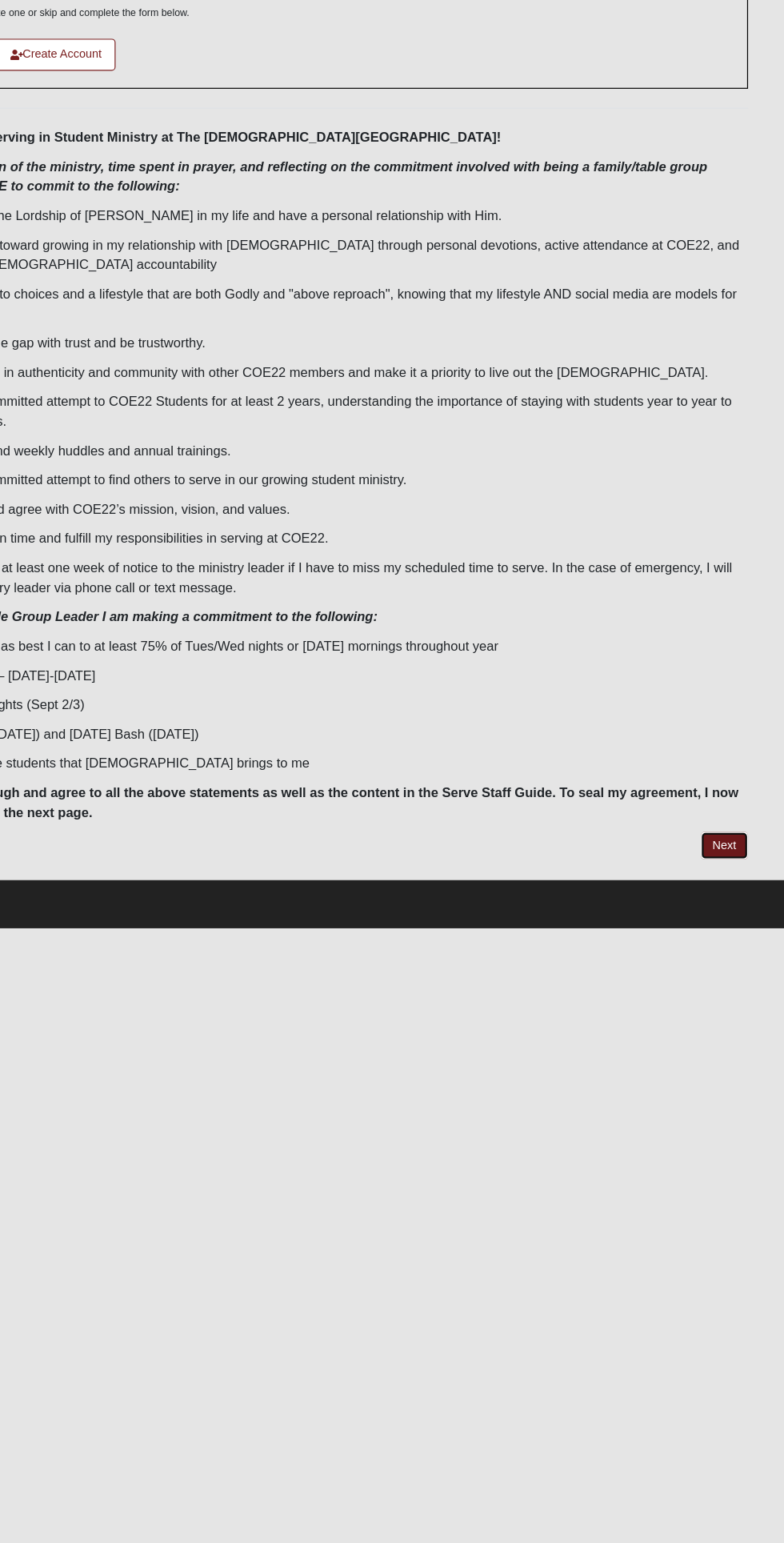
click at [734, 840] on link "Next" at bounding box center [732, 838] width 39 height 23
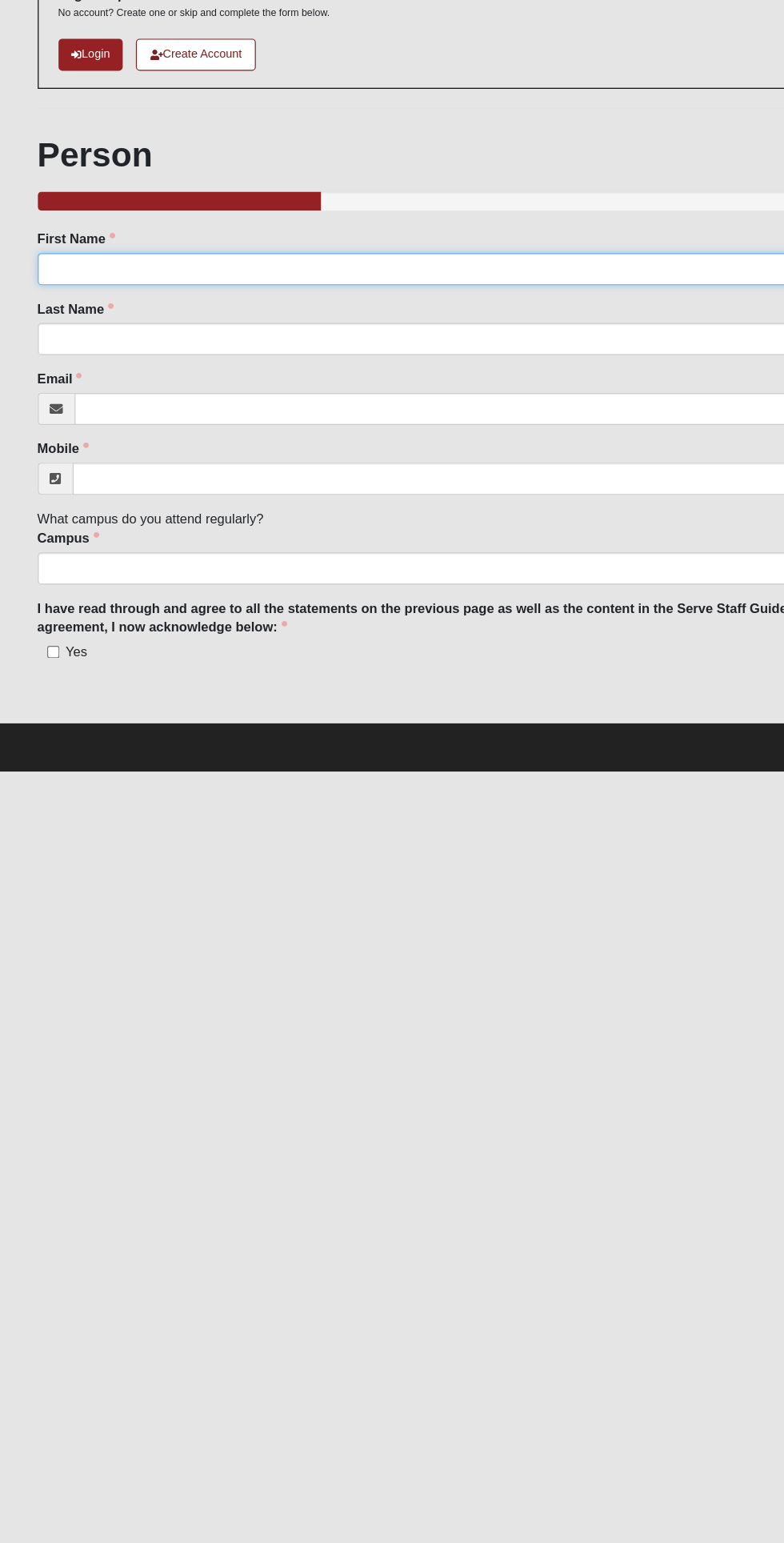
click at [83, 349] on input "First Name" at bounding box center [392, 350] width 721 height 27
type input "Cheyla"
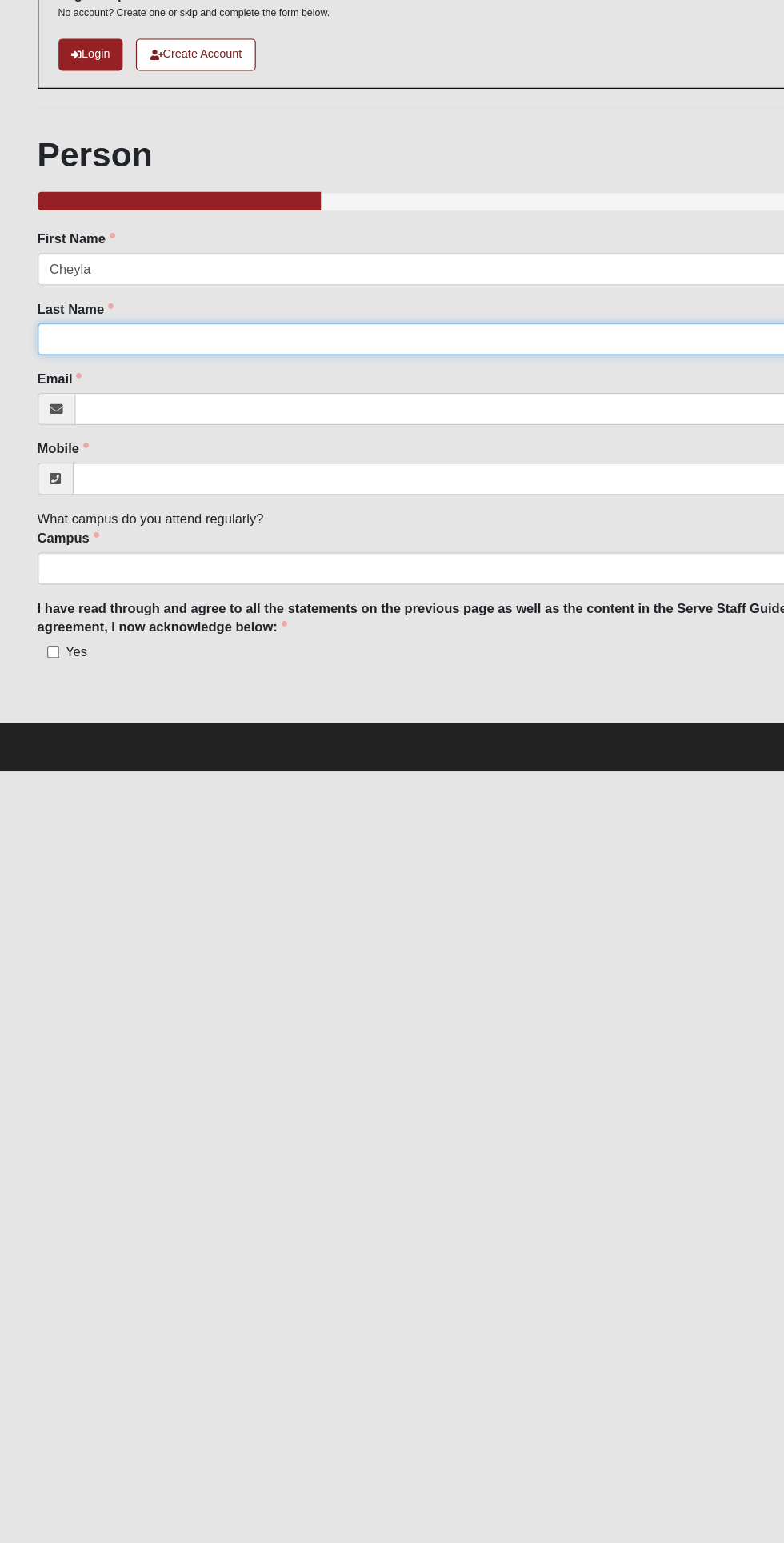
click at [96, 411] on input "Last Name" at bounding box center [392, 409] width 721 height 27
type input "[PERSON_NAME]"
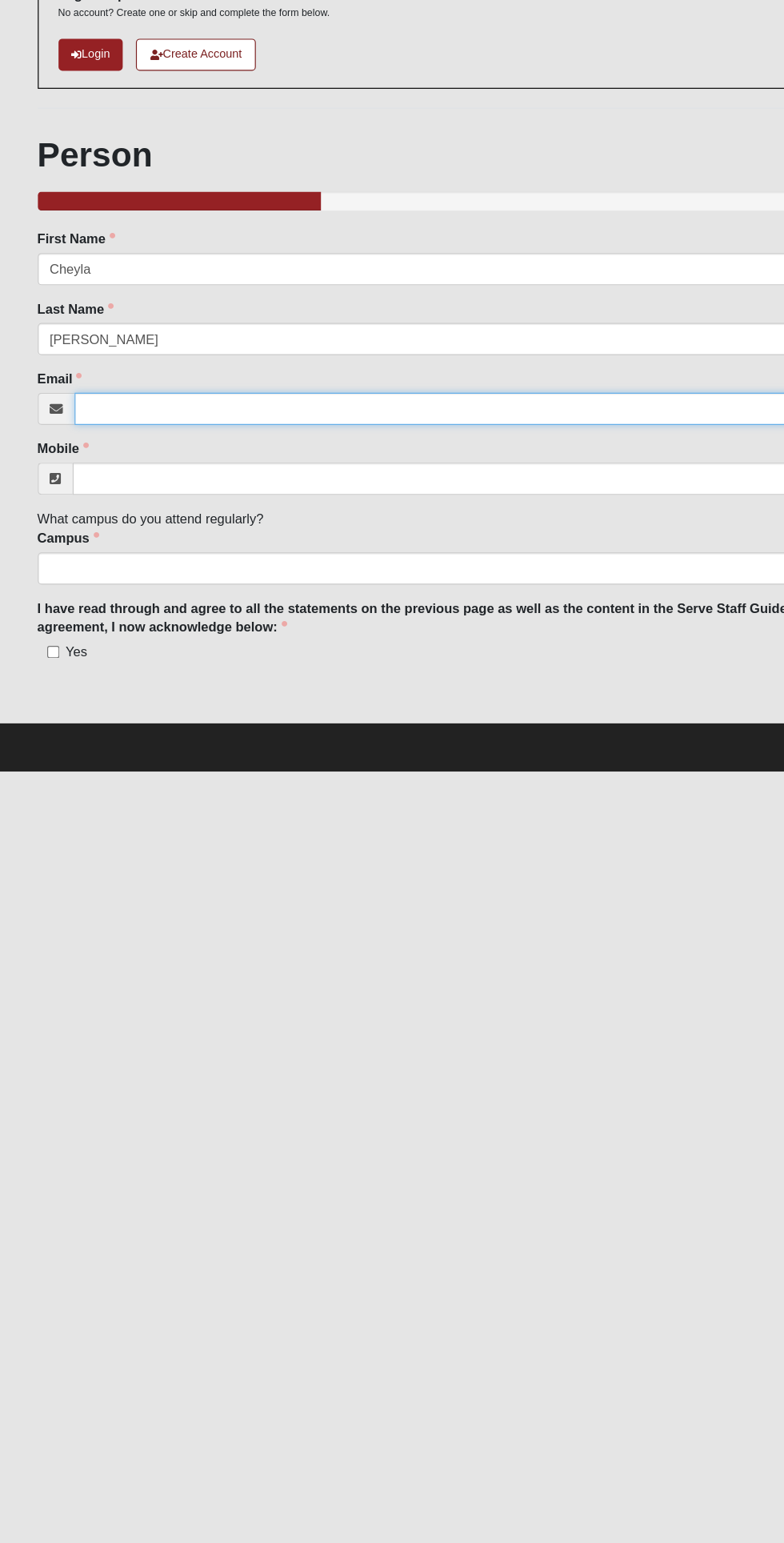
click at [120, 468] on input "Email" at bounding box center [408, 468] width 689 height 27
type input "[EMAIL_ADDRESS][DOMAIN_NAME]"
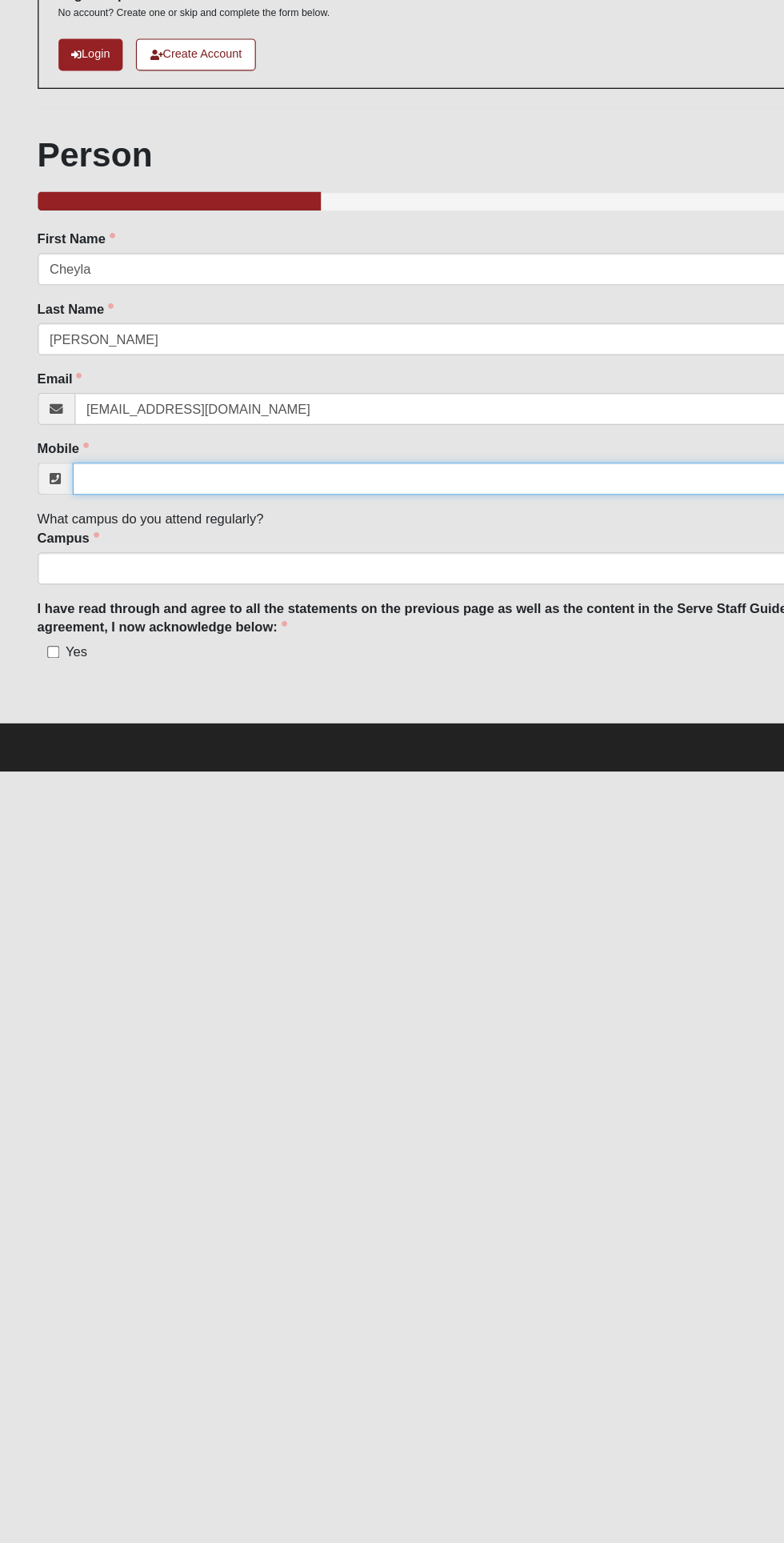
click at [111, 520] on input "Mobile" at bounding box center [407, 528] width 691 height 27
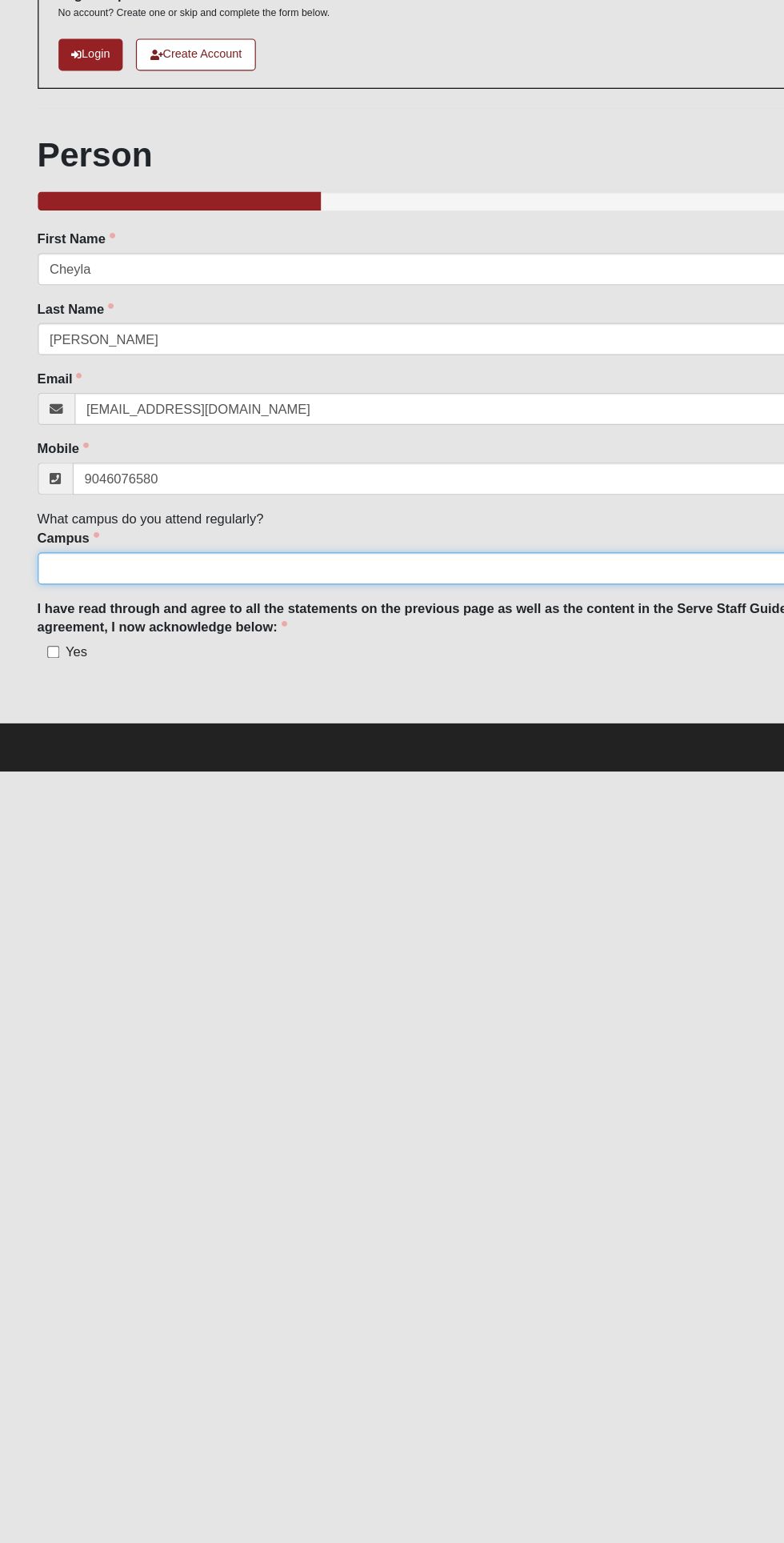
click at [123, 601] on select "Arlington Baymeadows Eleven22 Online [PERSON_NAME][GEOGRAPHIC_DATA] Jesup [GEOG…" at bounding box center [392, 603] width 721 height 27
type input "[PHONE_NUMBER]"
select select "6"
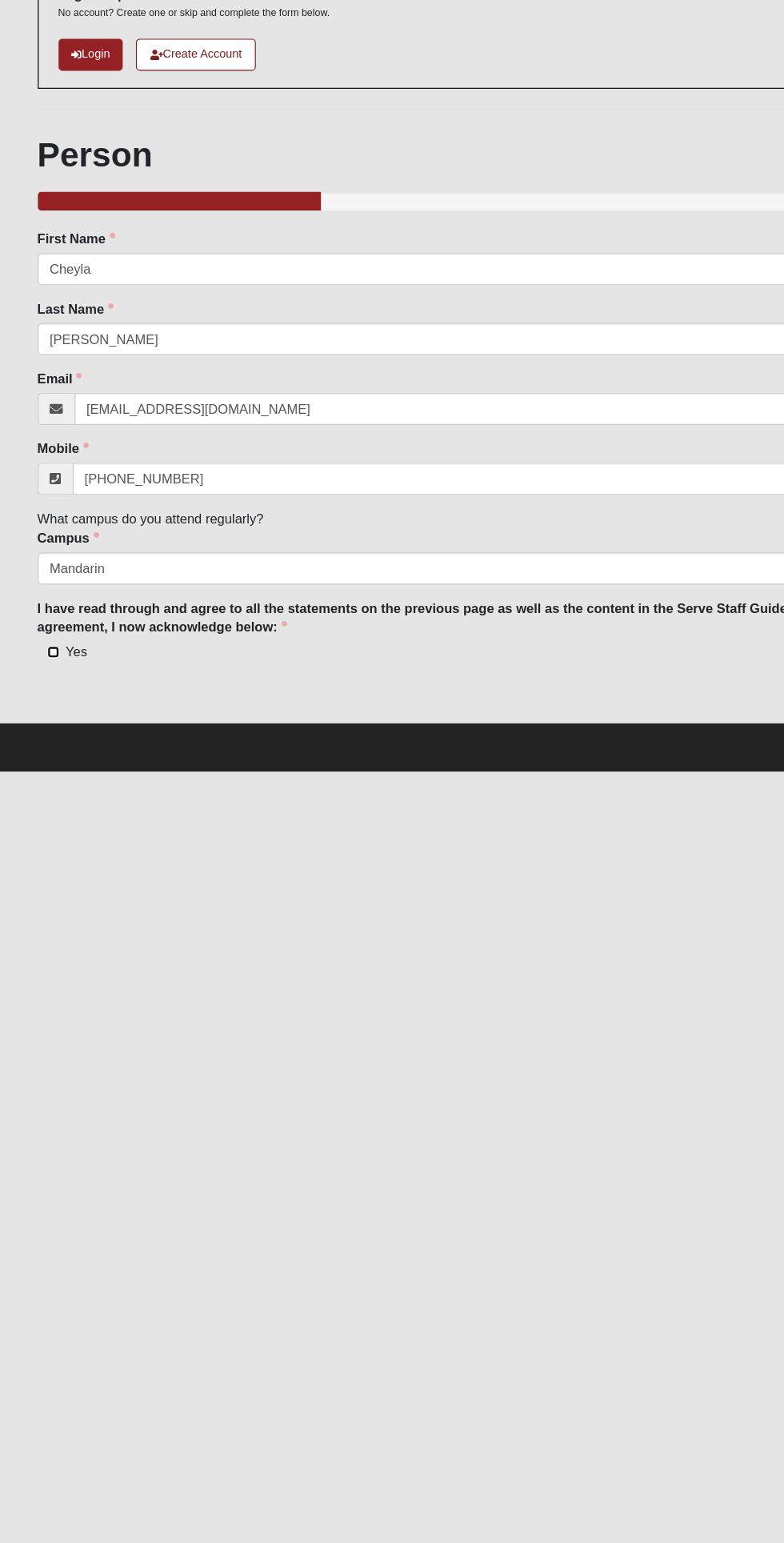
click at [46, 673] on input "Yes" at bounding box center [45, 674] width 10 height 10
checkbox input "true"
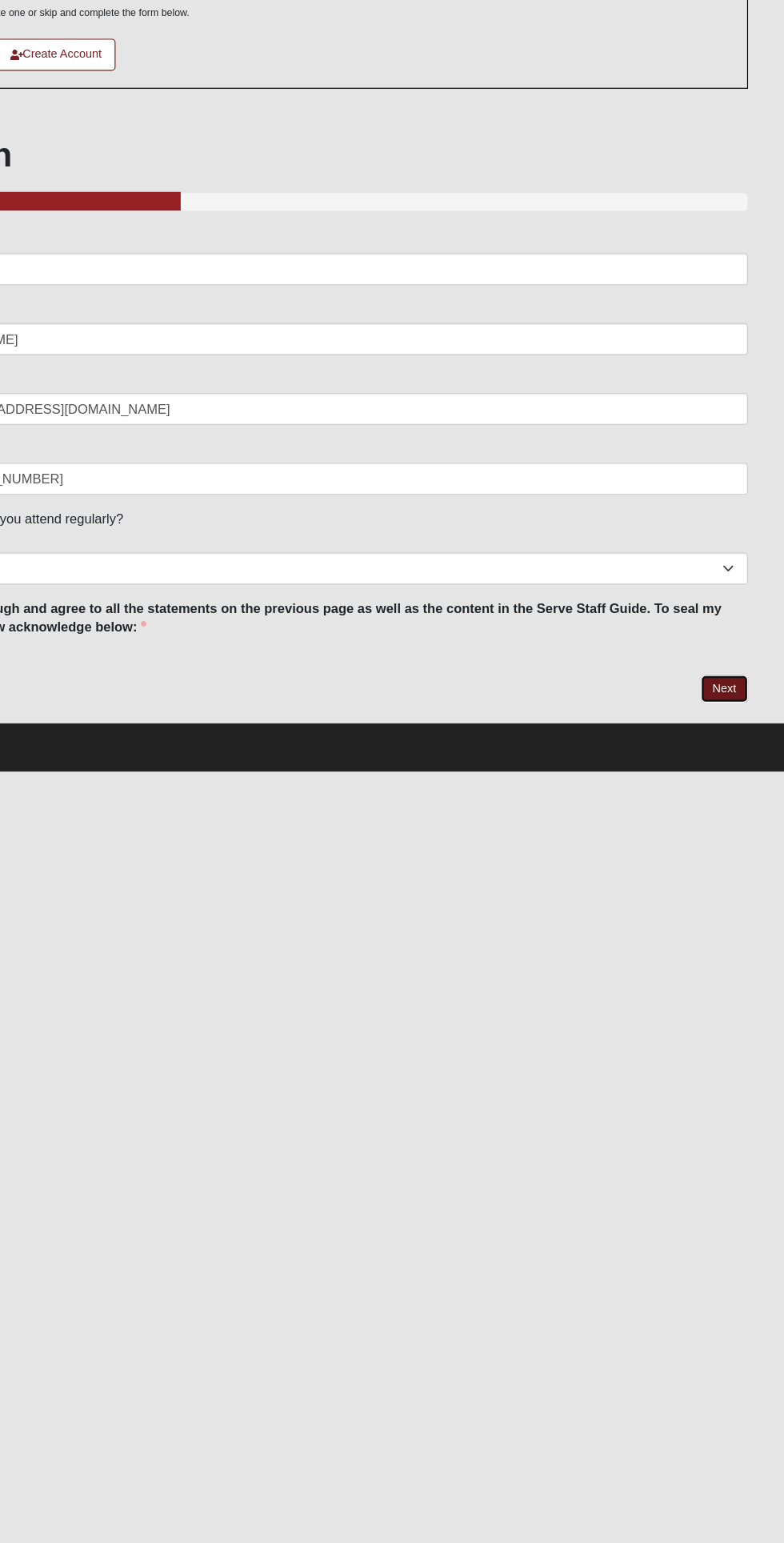
click at [734, 698] on link "Next" at bounding box center [732, 705] width 39 height 23
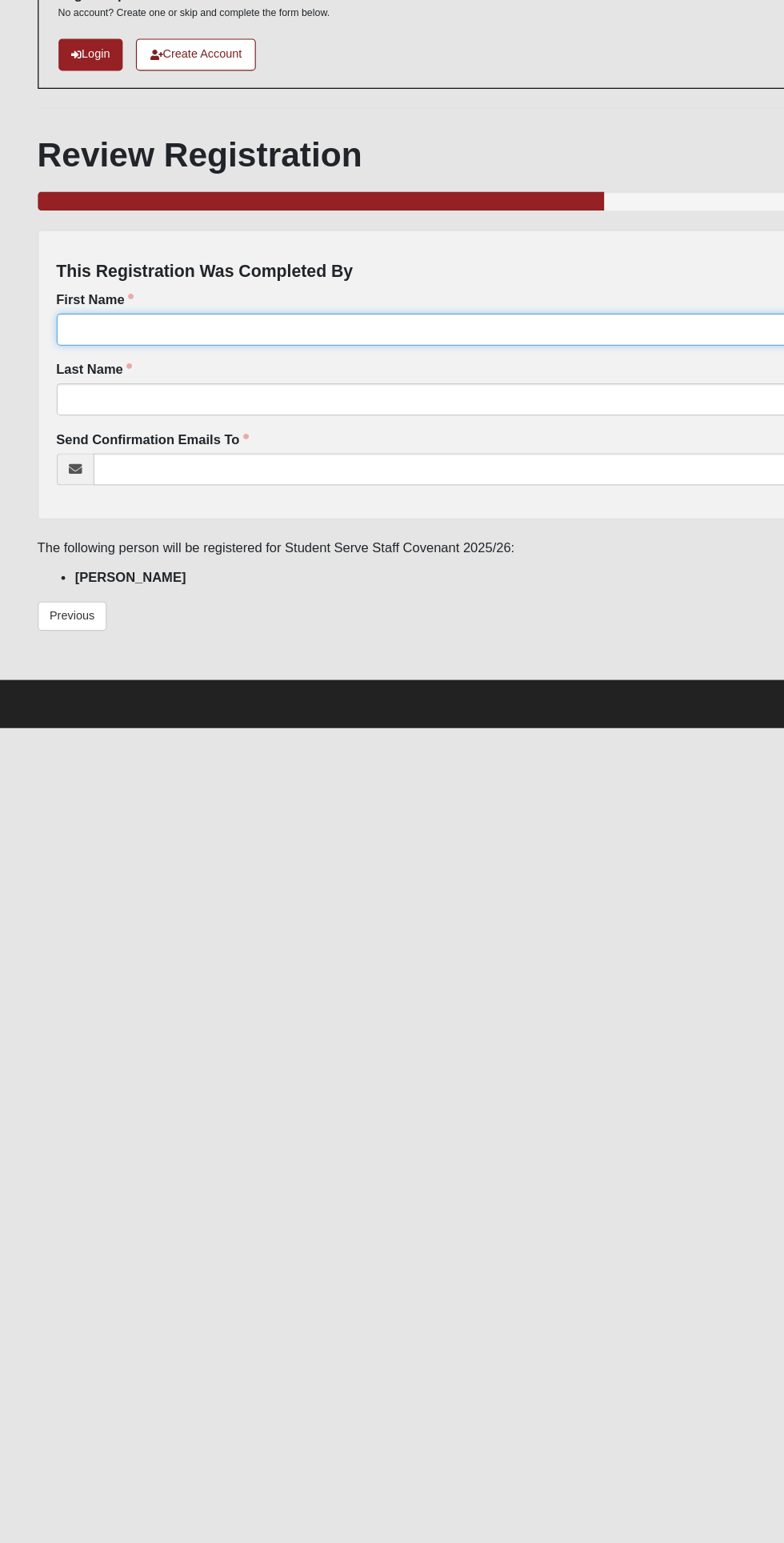
click at [95, 398] on input "First Name" at bounding box center [392, 401] width 689 height 27
type input "Cheyla"
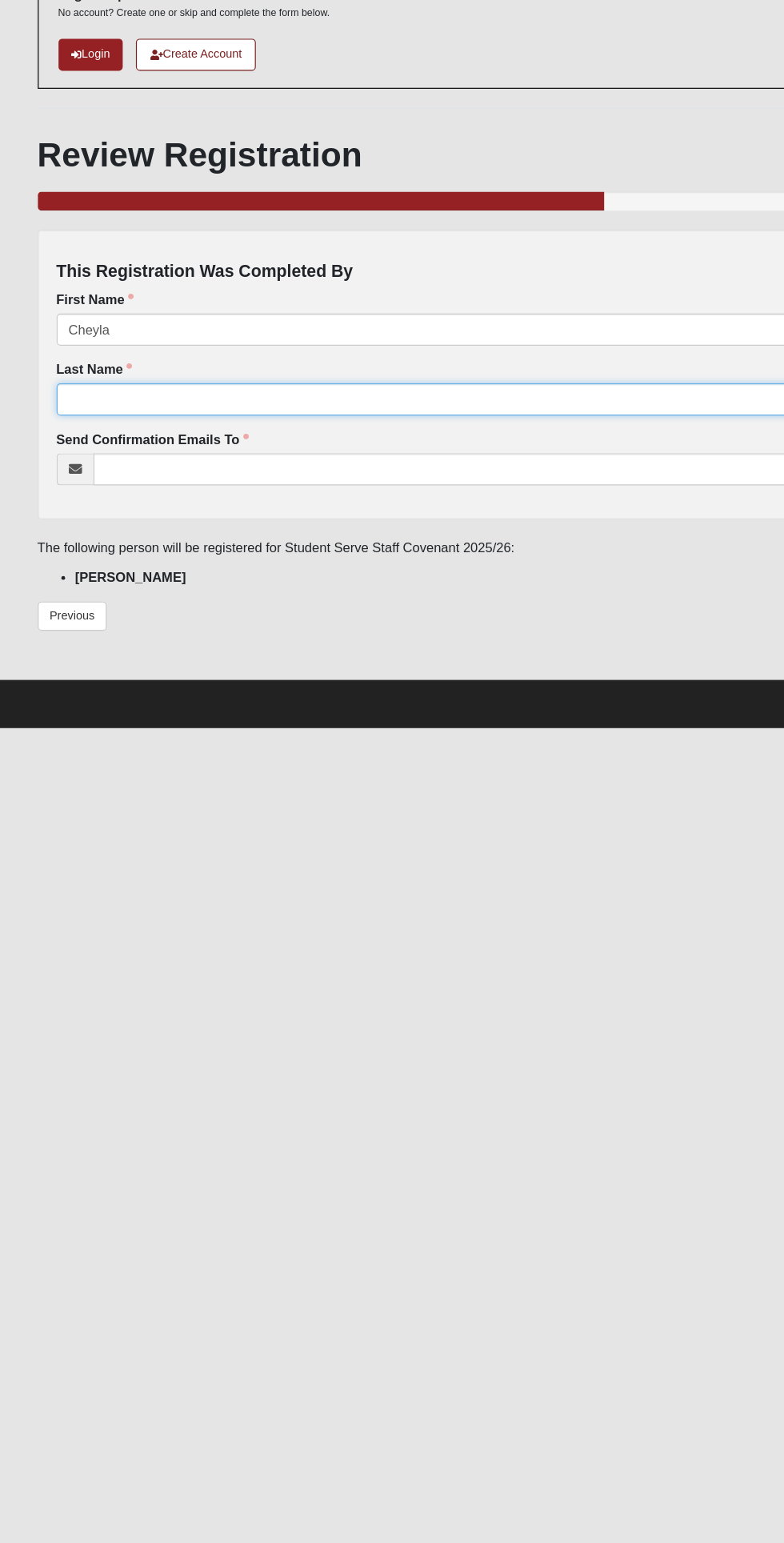
click at [77, 459] on input "Last Name" at bounding box center [392, 460] width 689 height 27
type input "[PERSON_NAME]"
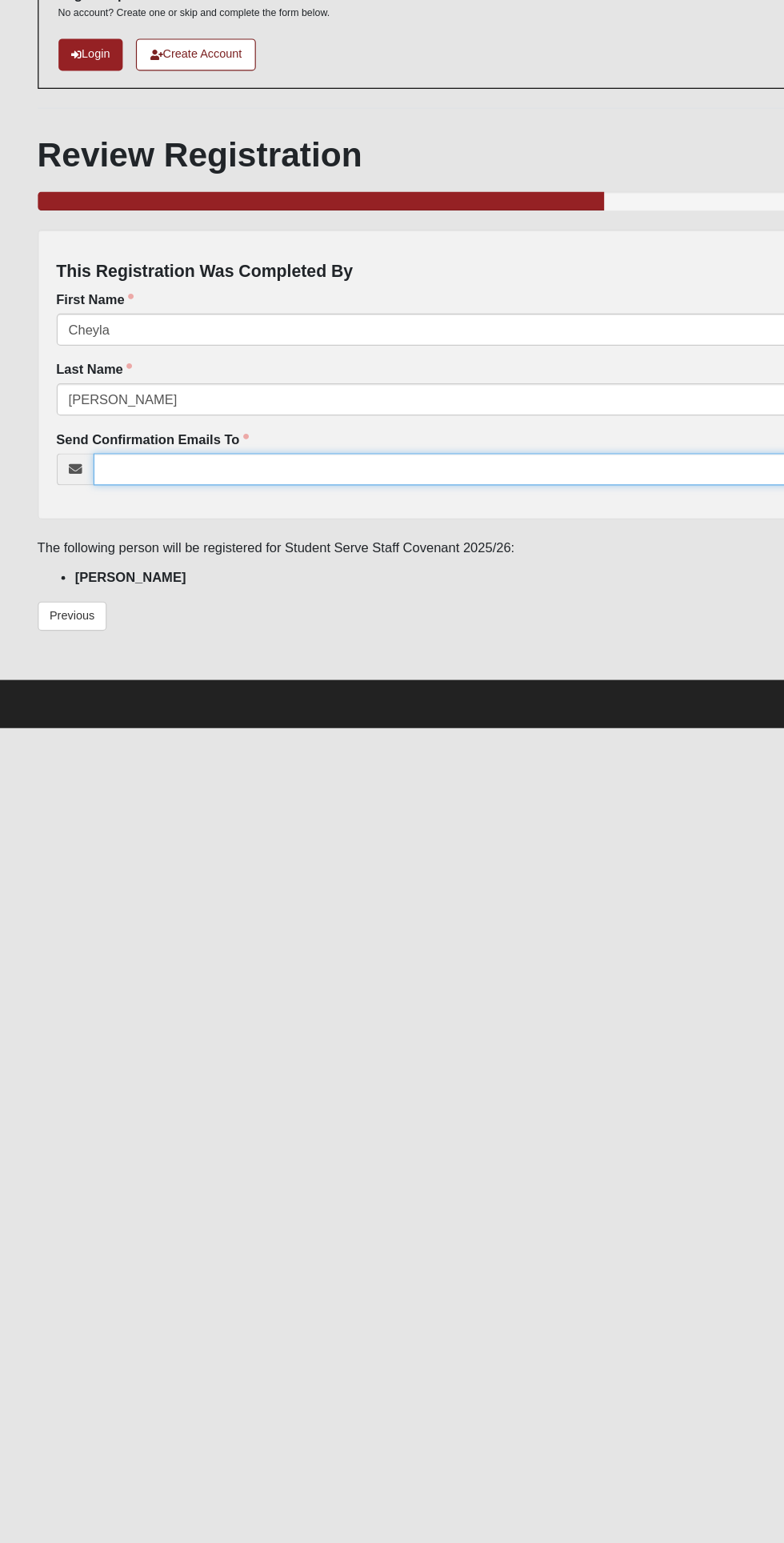
click at [130, 520] on input "Send Confirmation Emails To" at bounding box center [408, 520] width 657 height 27
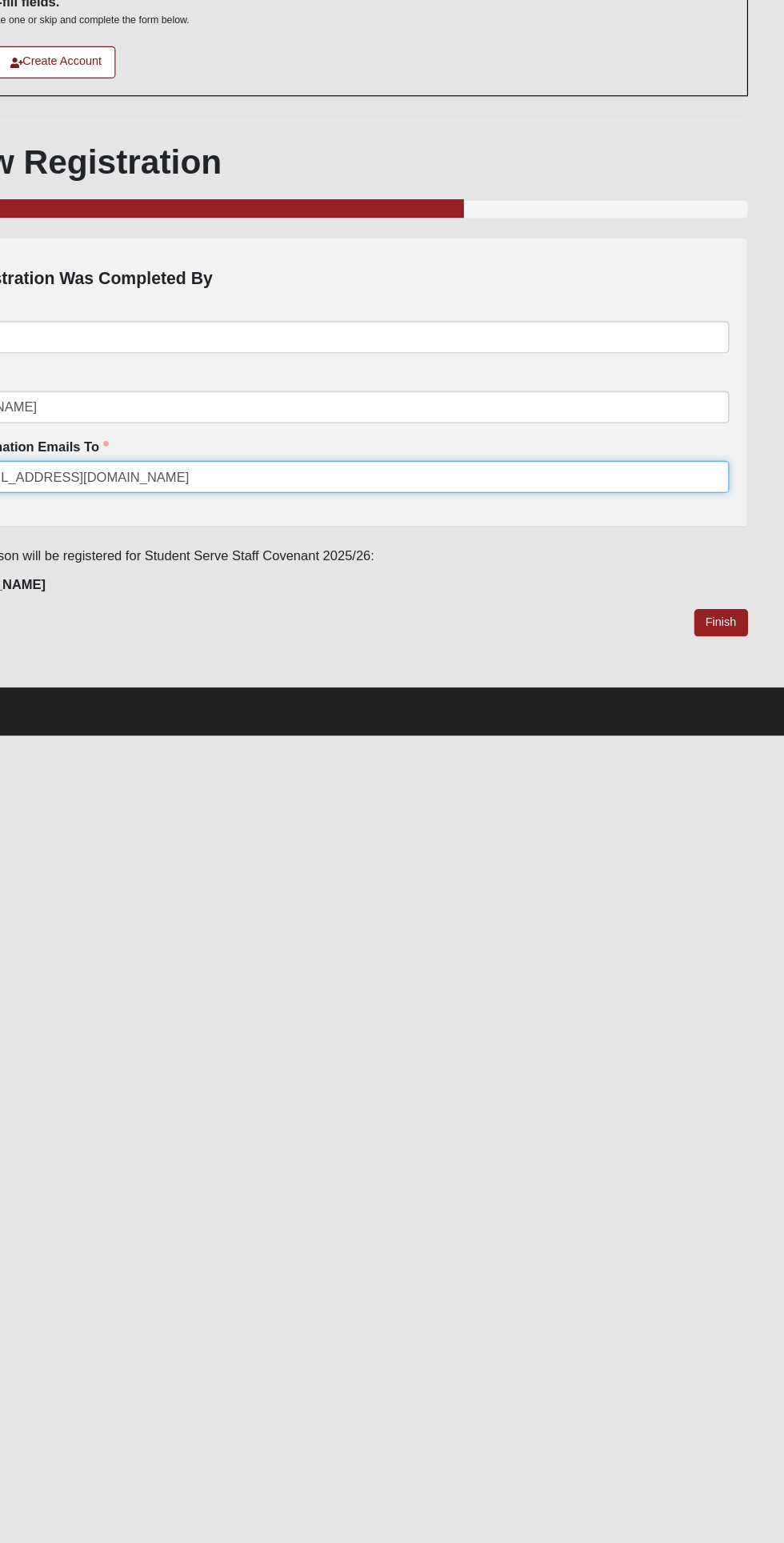
type input "[EMAIL_ADDRESS][DOMAIN_NAME]"
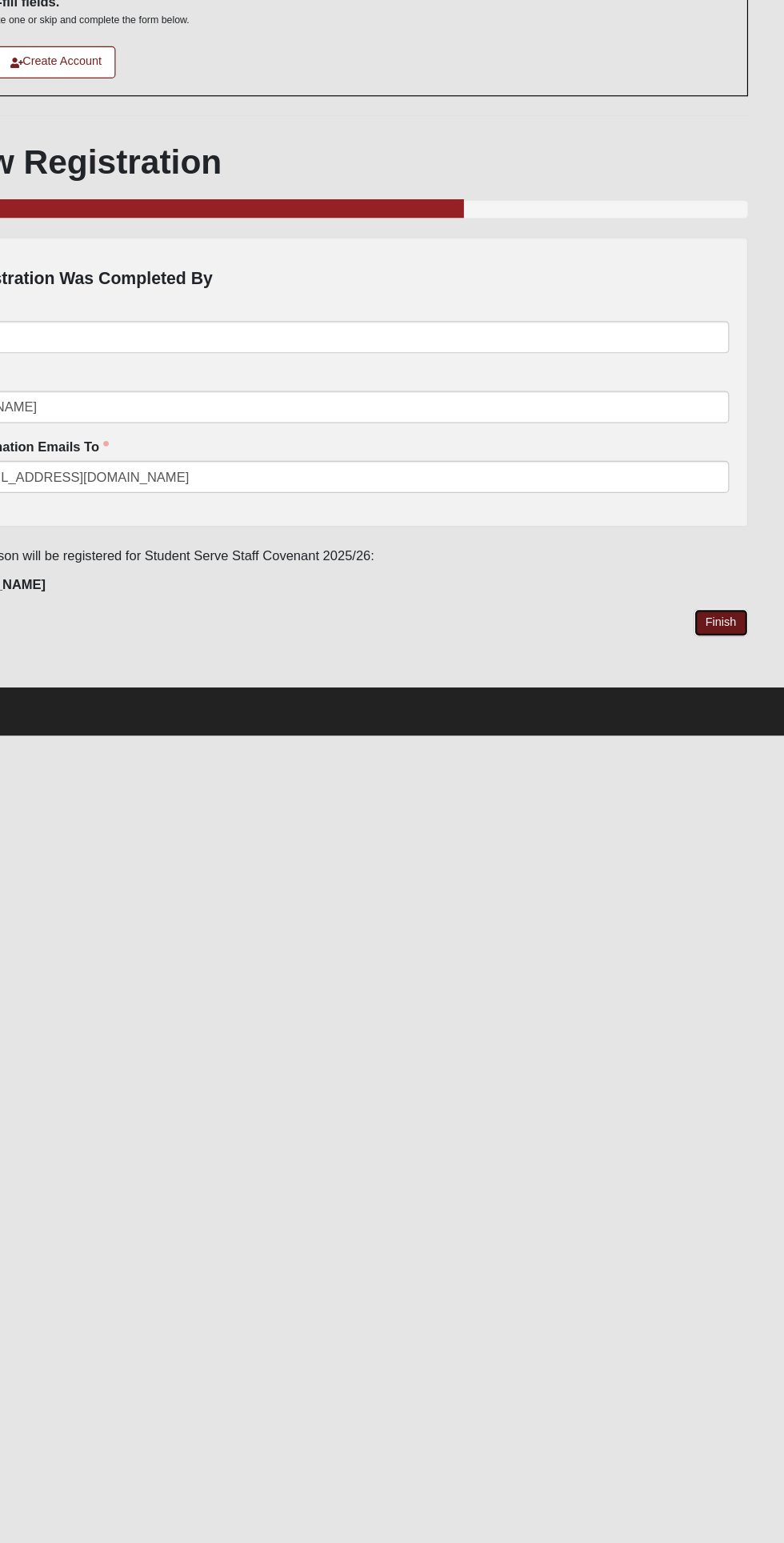
click at [742, 646] on link "Finish" at bounding box center [729, 642] width 46 height 23
